Goal: Transaction & Acquisition: Download file/media

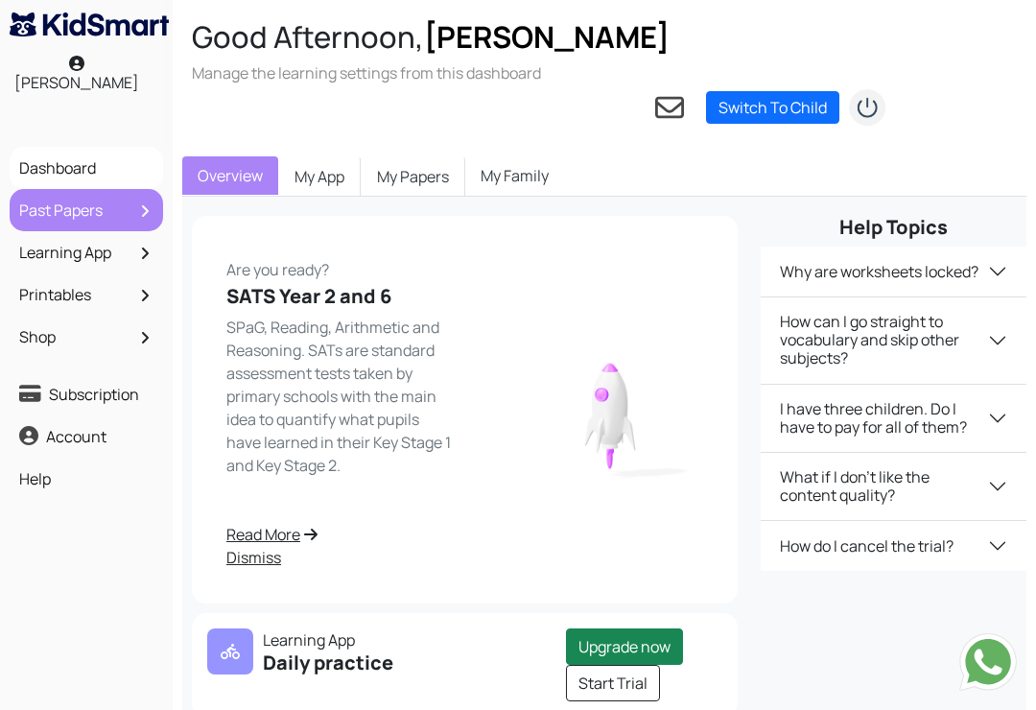
click at [38, 194] on link "Past Papers" at bounding box center [86, 210] width 144 height 33
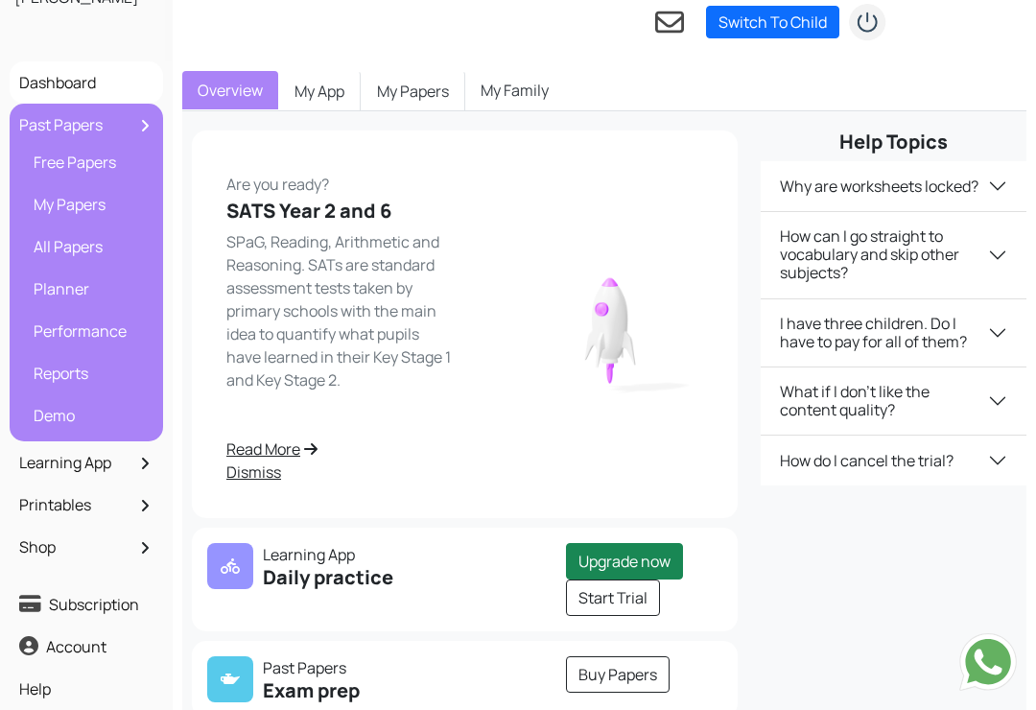
scroll to position [82, 0]
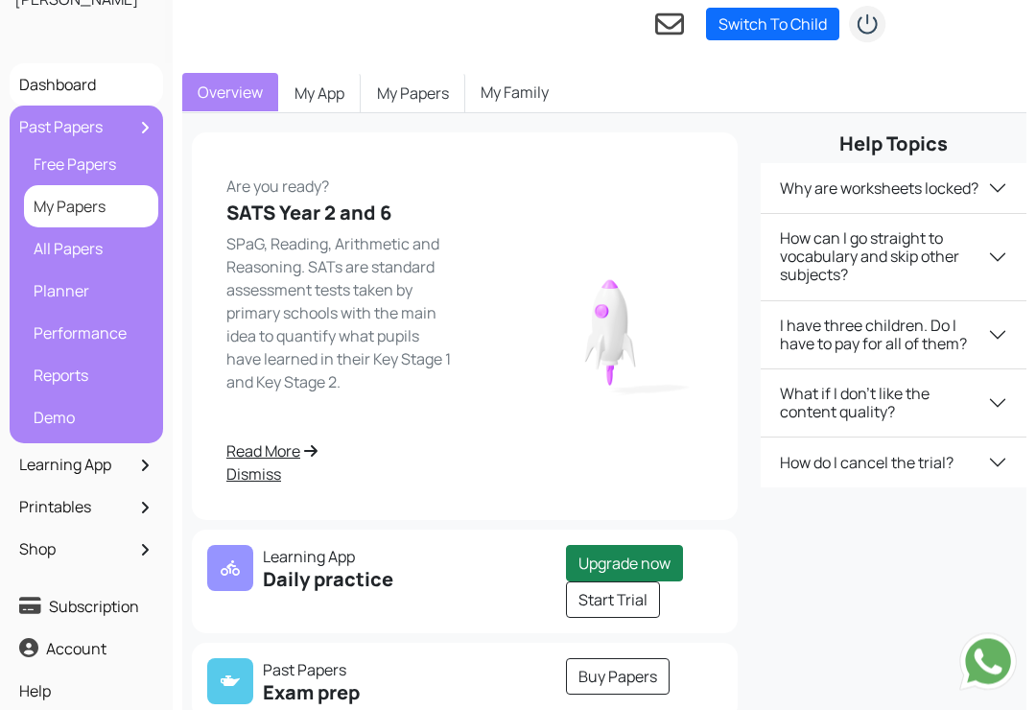
click at [83, 191] on link "My Papers" at bounding box center [91, 207] width 125 height 33
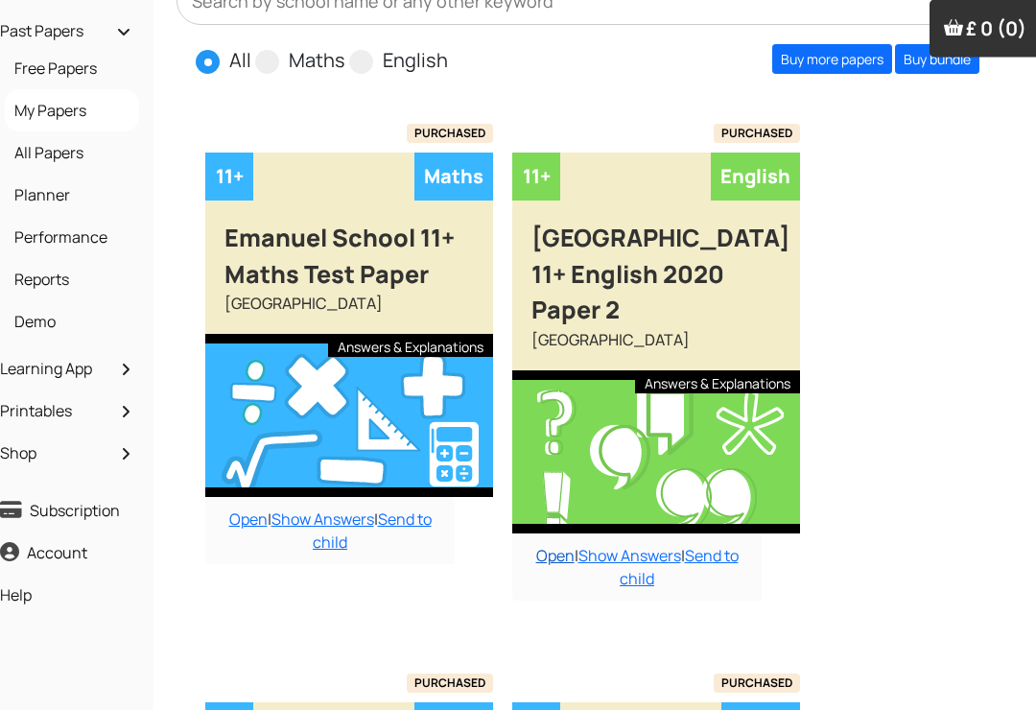
scroll to position [179, 19]
click at [552, 545] on link "Open" at bounding box center [555, 555] width 38 height 21
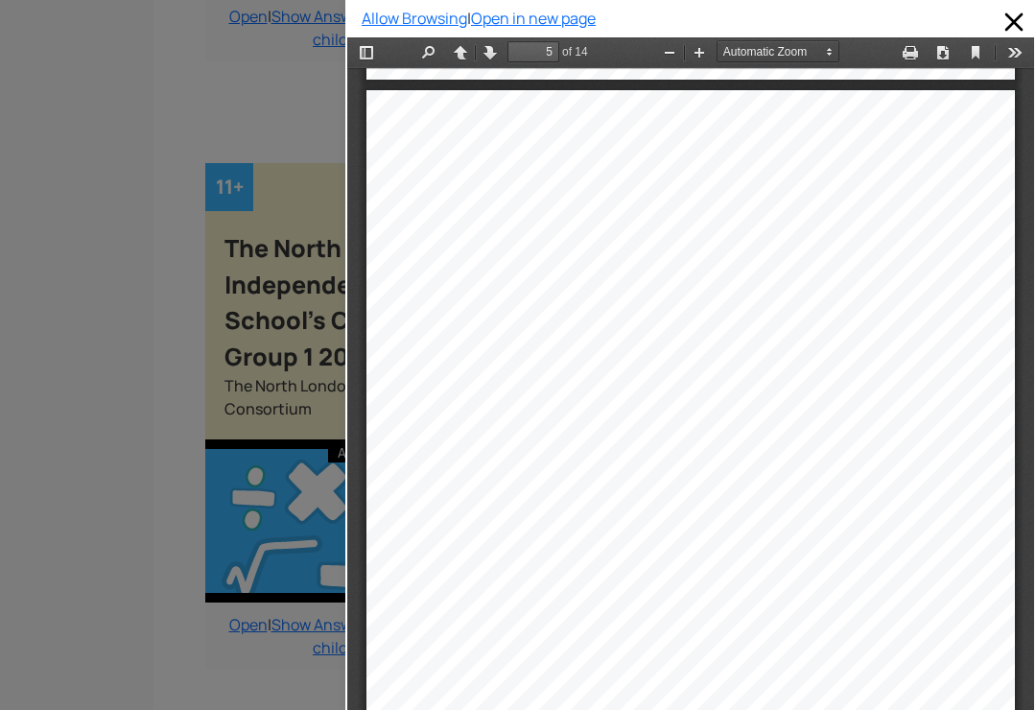
scroll to position [3695, 0]
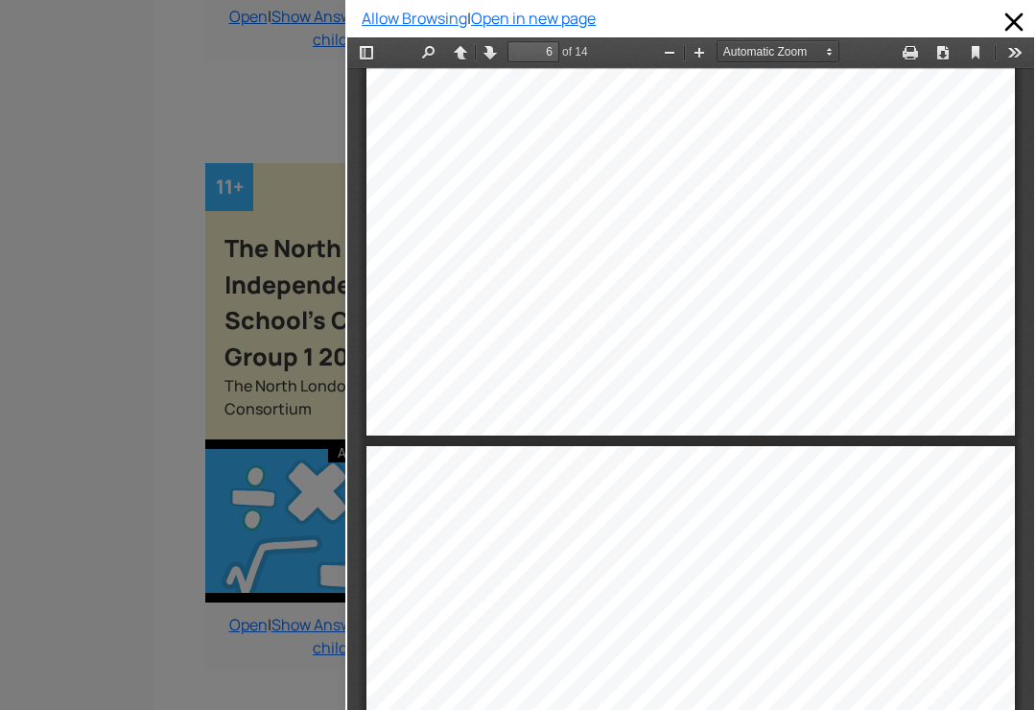
type input "7"
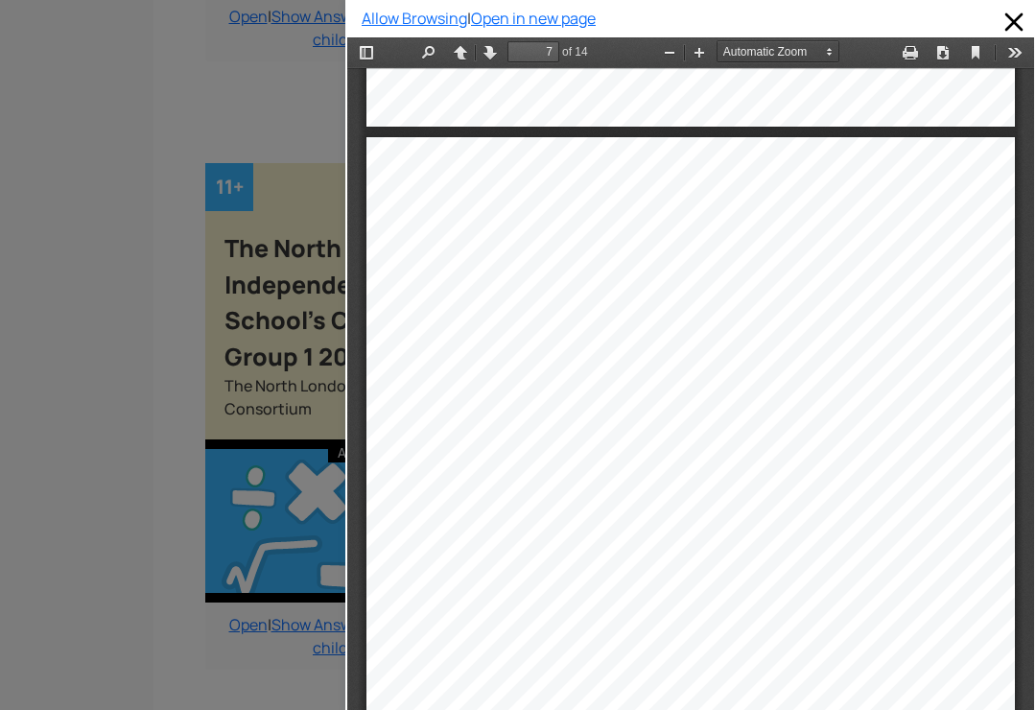
scroll to position [5522, 0]
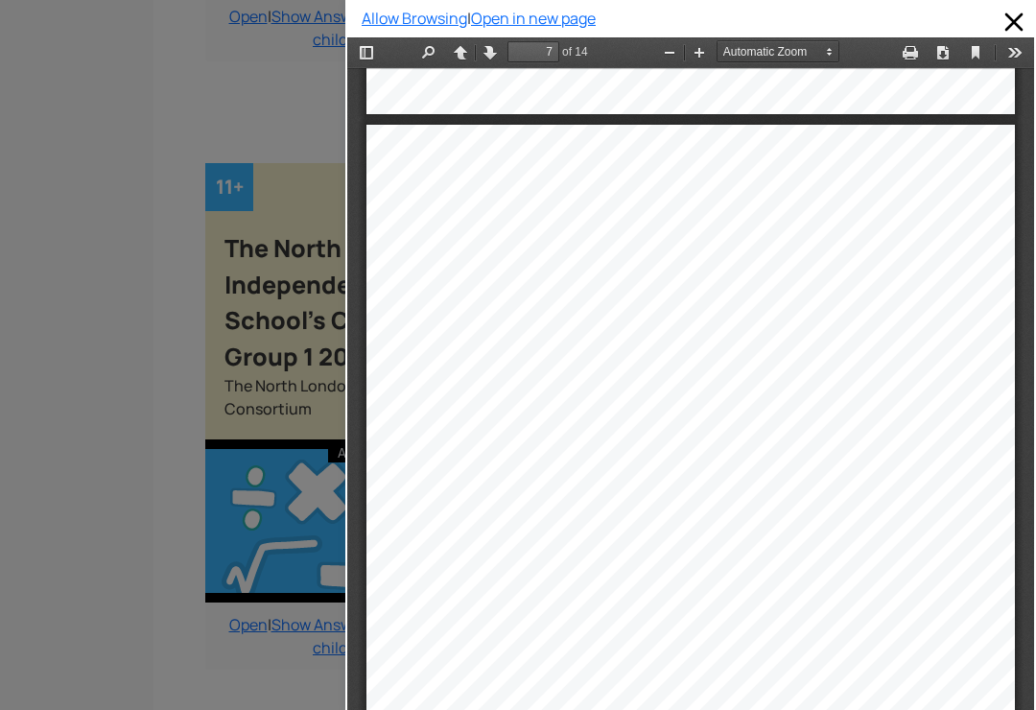
click at [116, 259] on div at bounding box center [172, 355] width 345 height 710
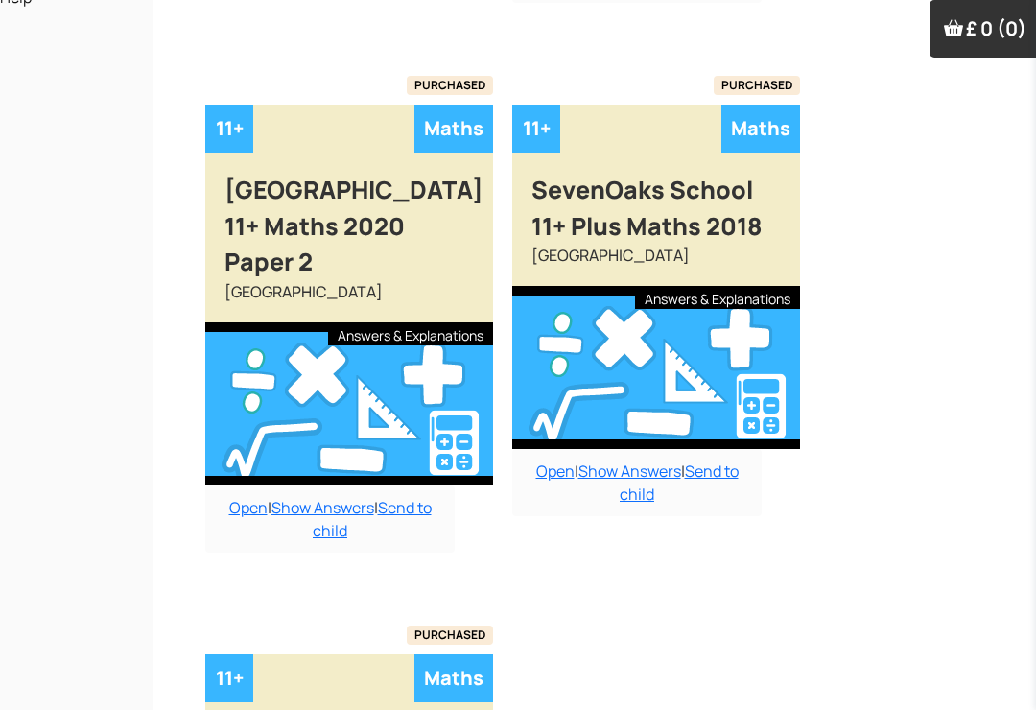
scroll to position [748, 19]
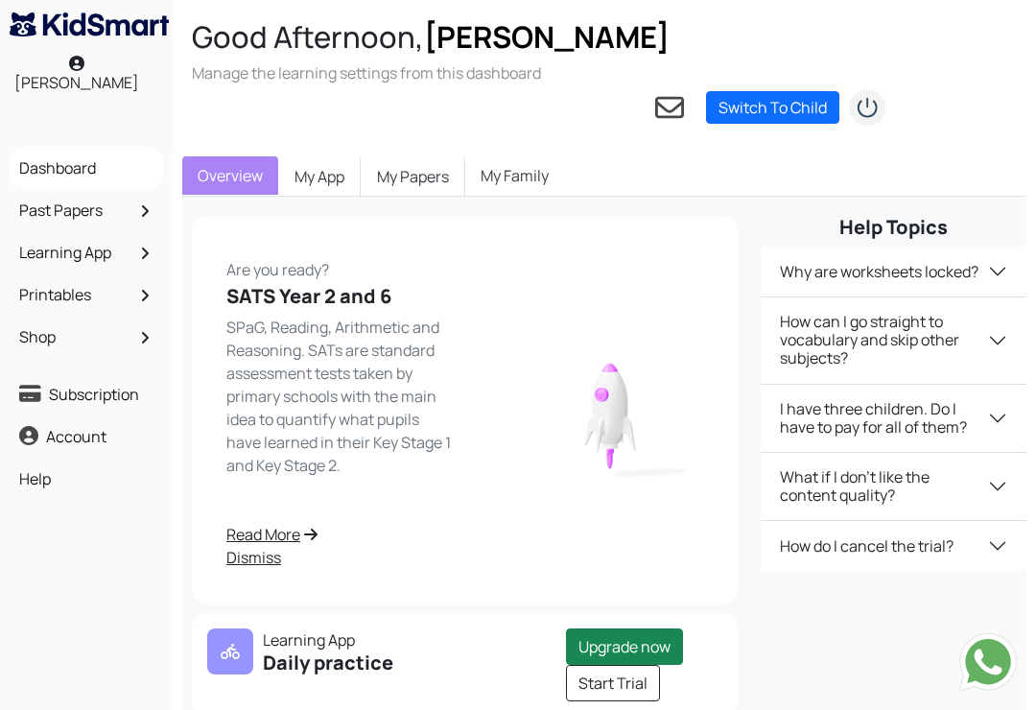
scroll to position [113, 0]
click at [52, 194] on link "Past Papers" at bounding box center [86, 210] width 144 height 33
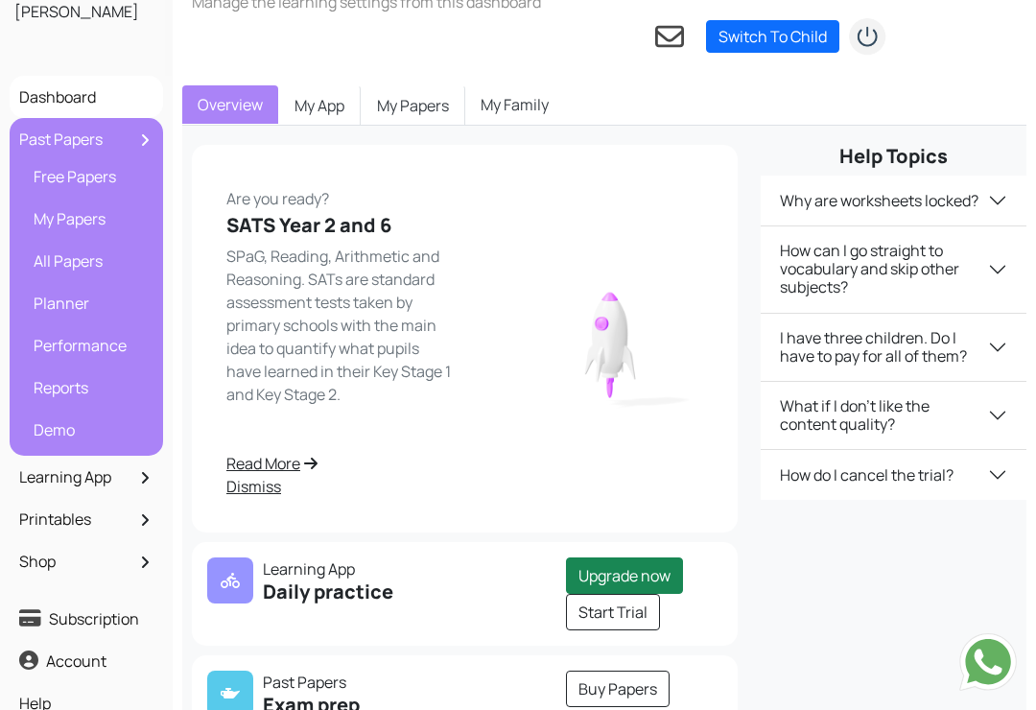
scroll to position [162, 0]
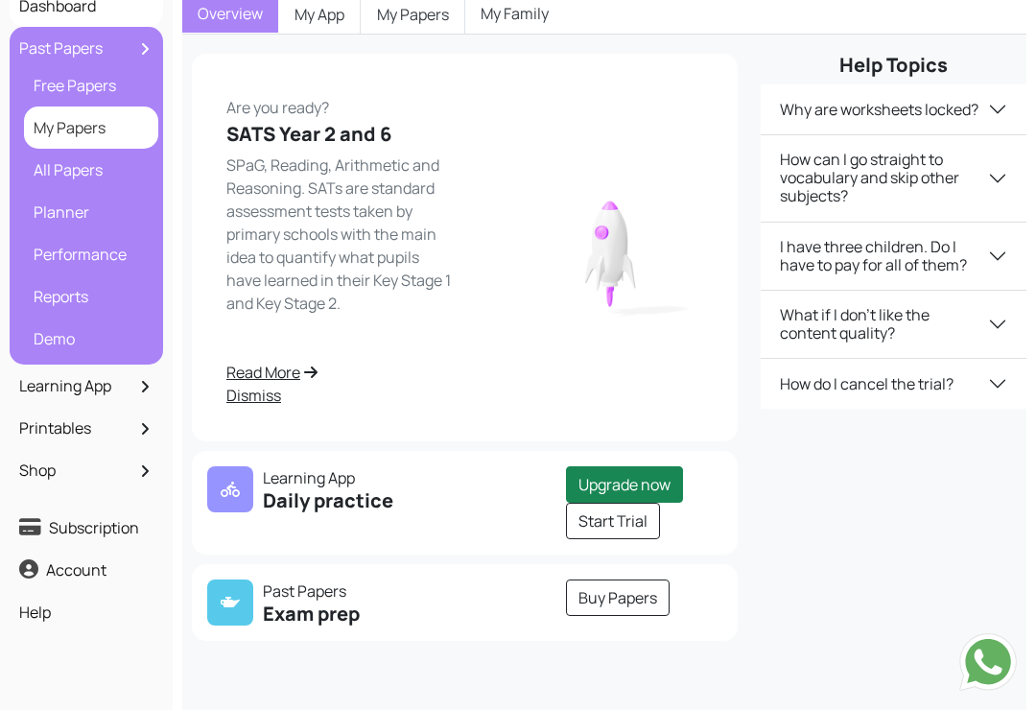
click at [98, 111] on link "My Papers" at bounding box center [91, 127] width 125 height 33
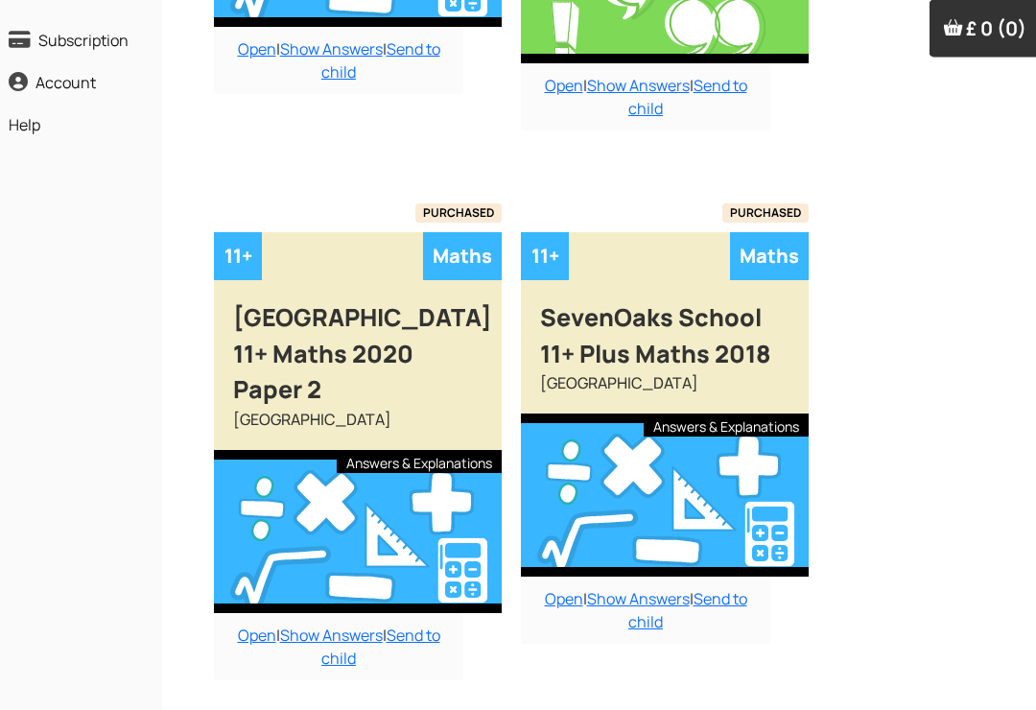
scroll to position [649, 10]
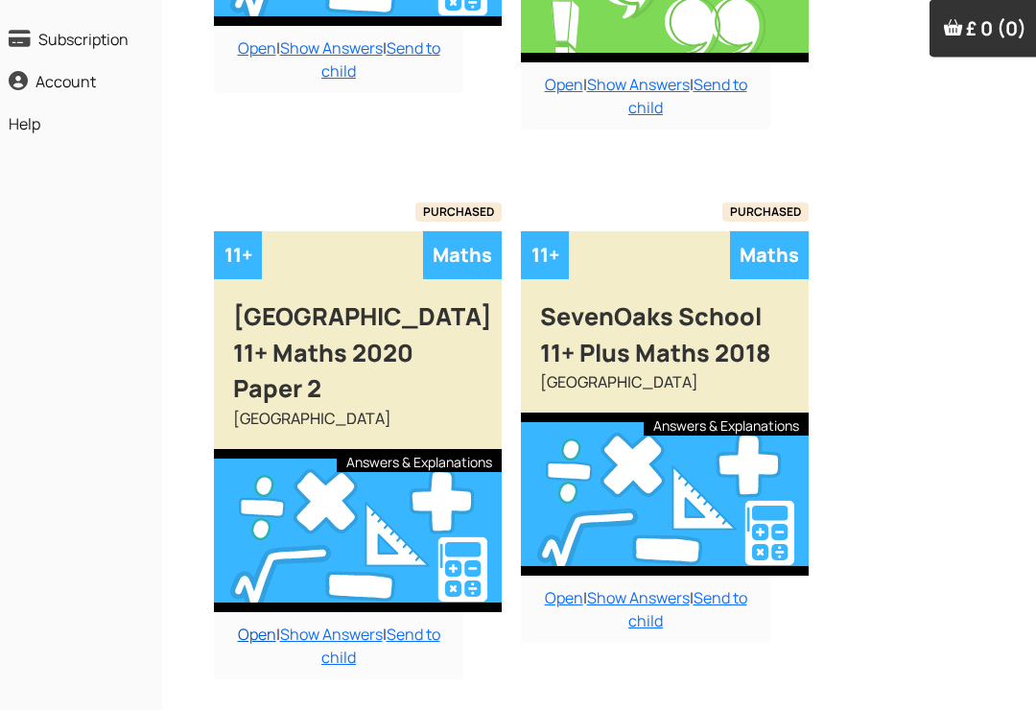
click at [253, 624] on link "Open" at bounding box center [258, 634] width 38 height 21
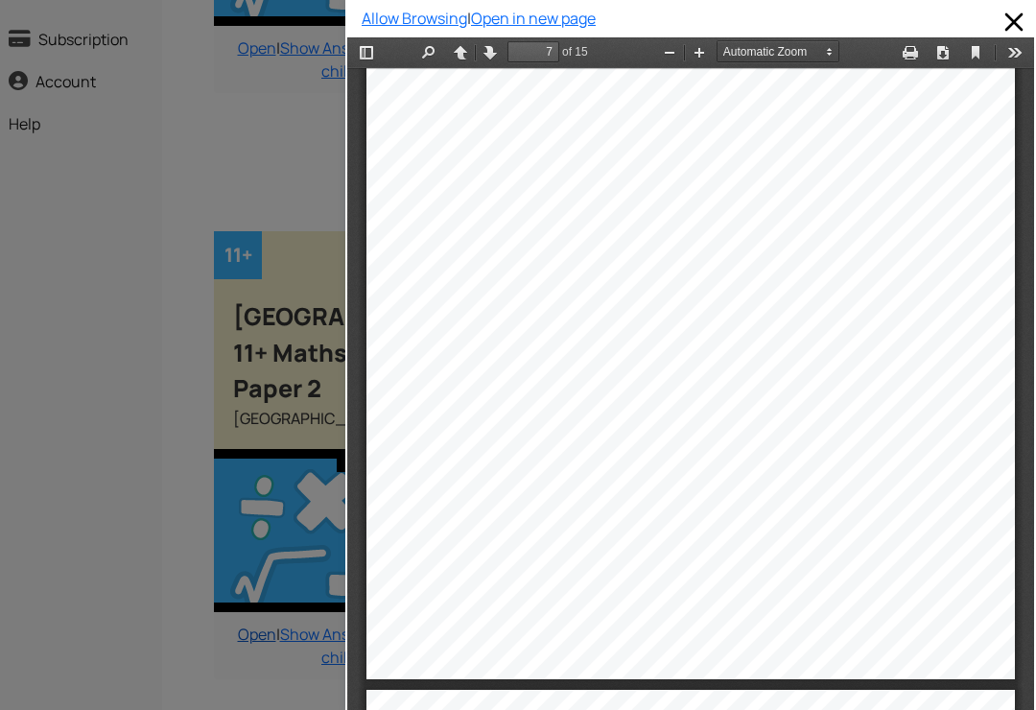
scroll to position [5877, 0]
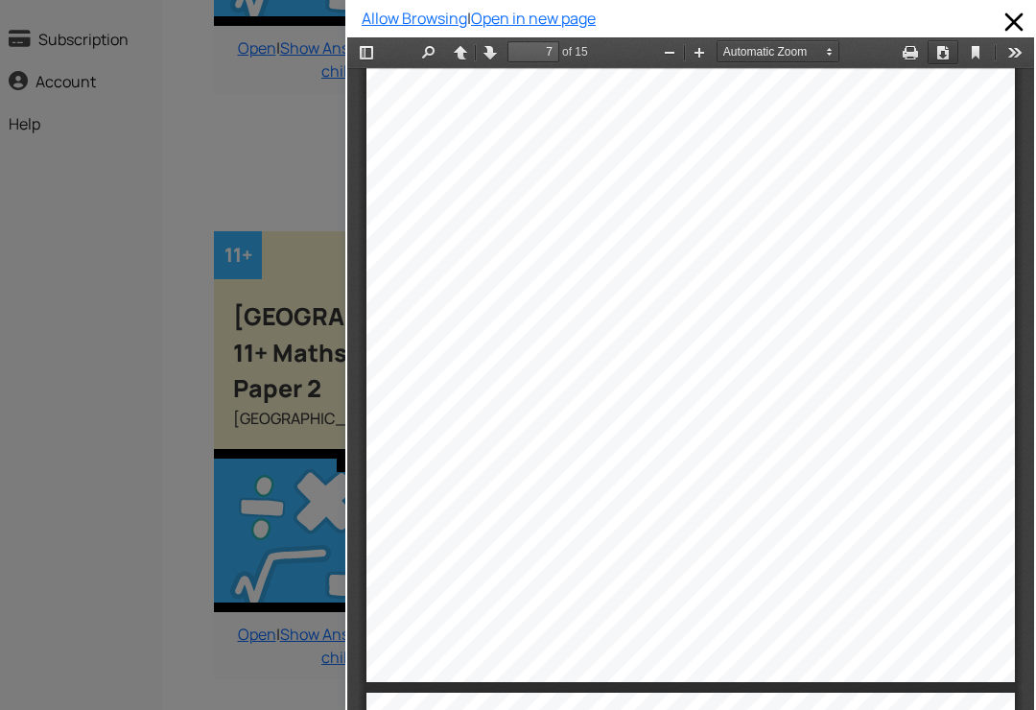
click at [939, 45] on button "Download" at bounding box center [942, 52] width 31 height 24
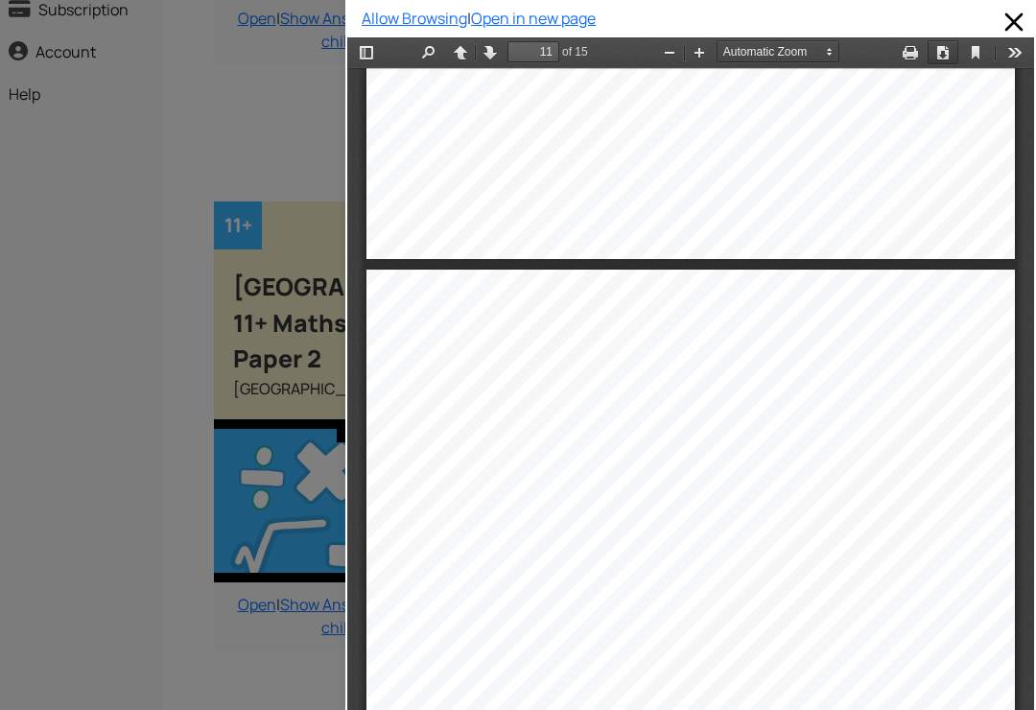
scroll to position [9082, 0]
click at [1009, 22] on span at bounding box center [1013, 22] width 31 height 31
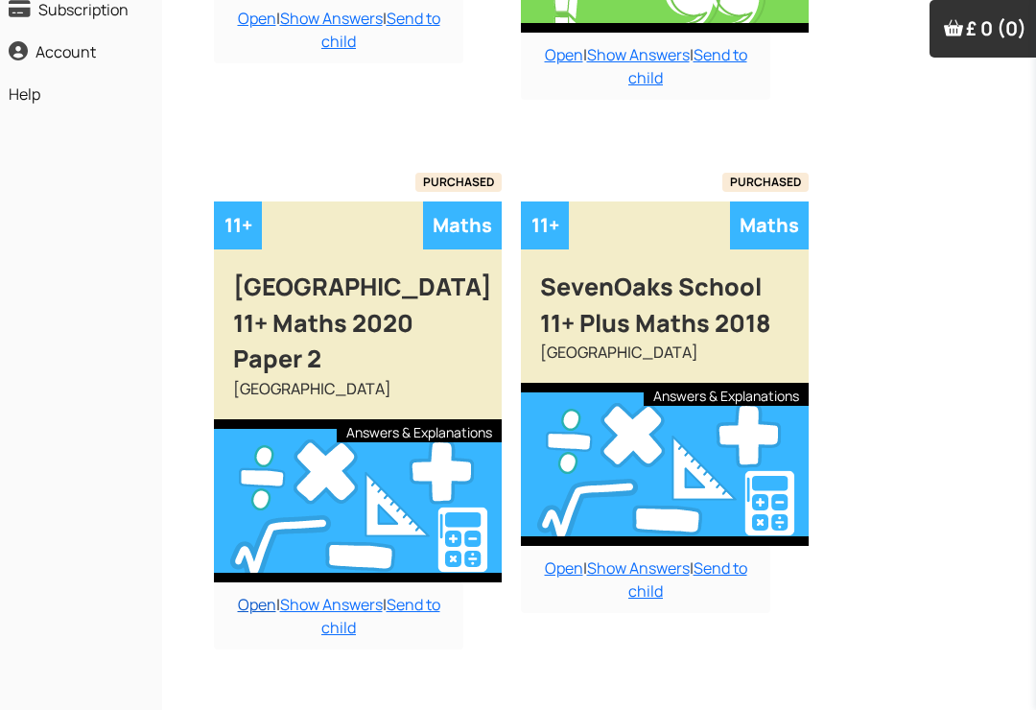
click at [245, 594] on link "Open" at bounding box center [257, 604] width 38 height 21
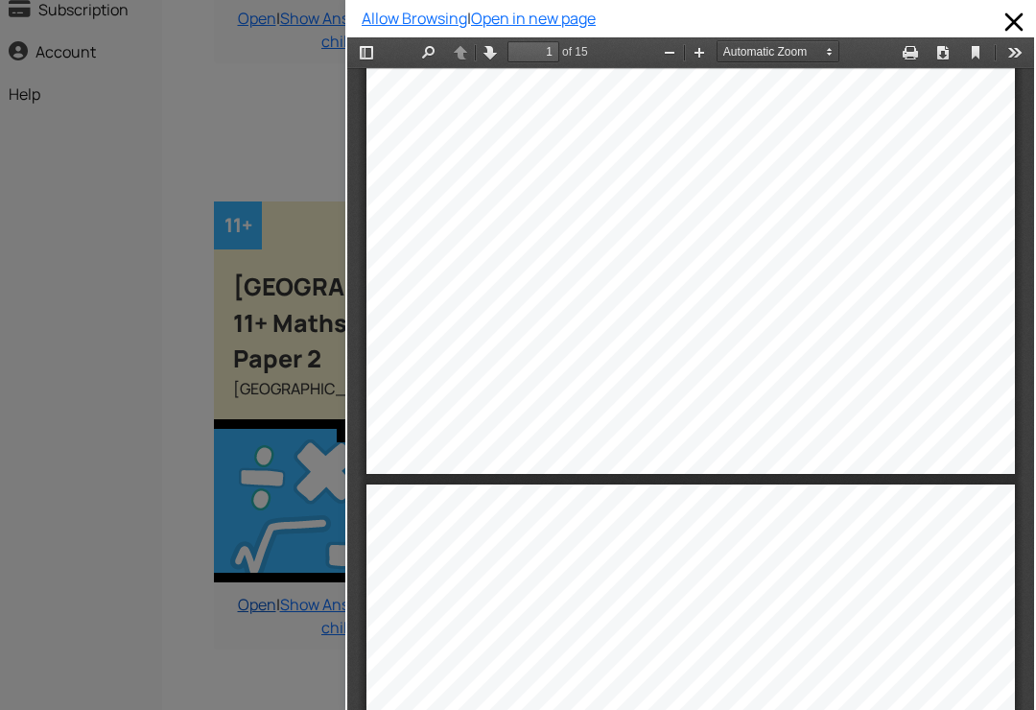
type input "2"
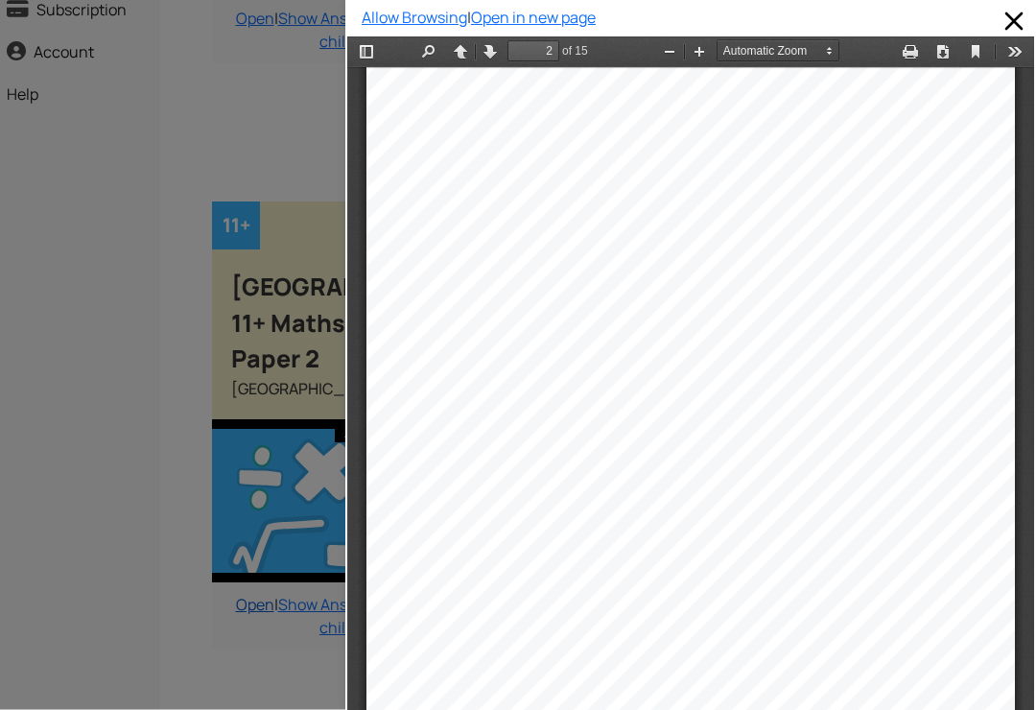
scroll to position [679, 12]
click at [945, 55] on button "Download" at bounding box center [942, 51] width 31 height 24
